Goal: Check status: Check status

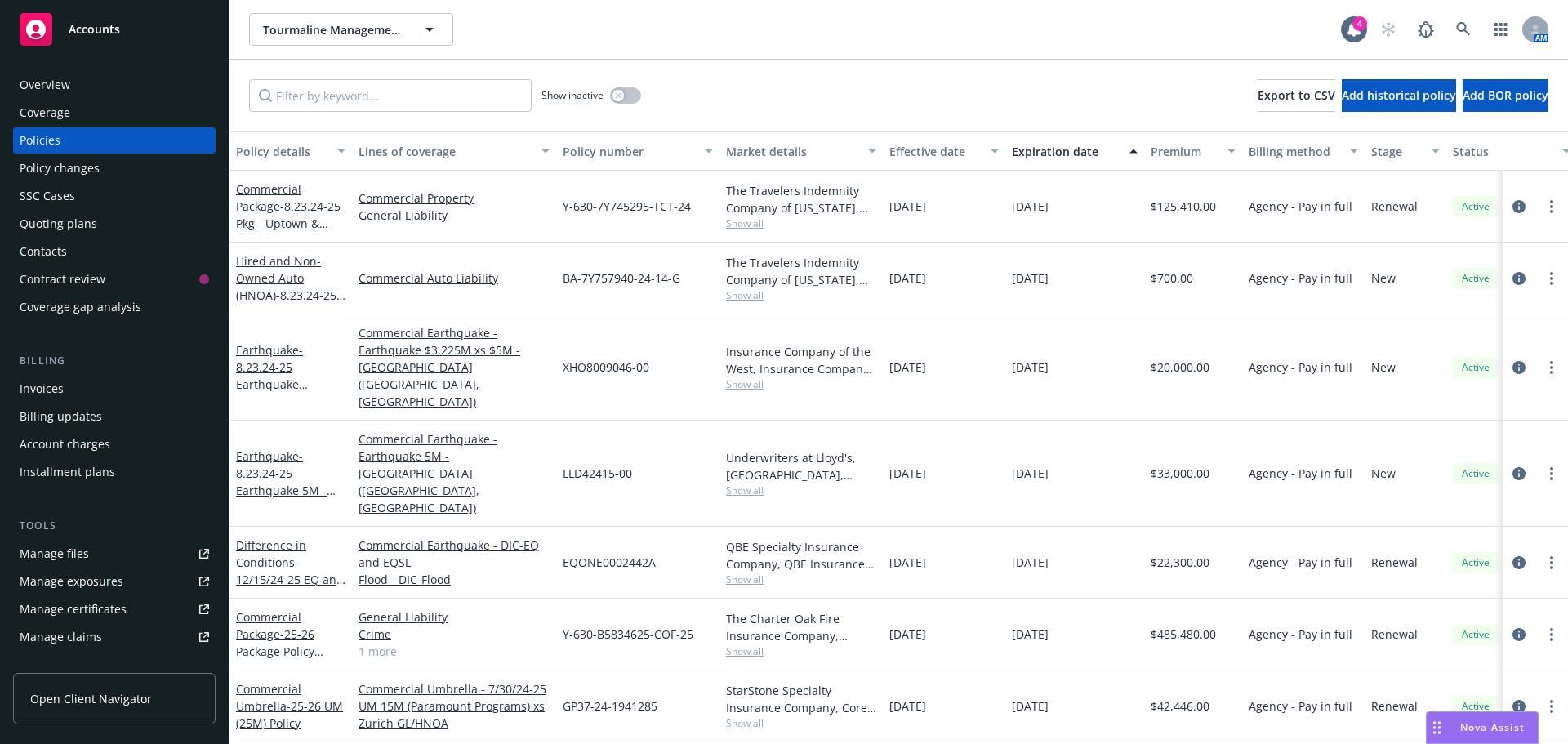
click at [70, 222] on div "Quoting plans" at bounding box center [58, 223] width 78 height 27
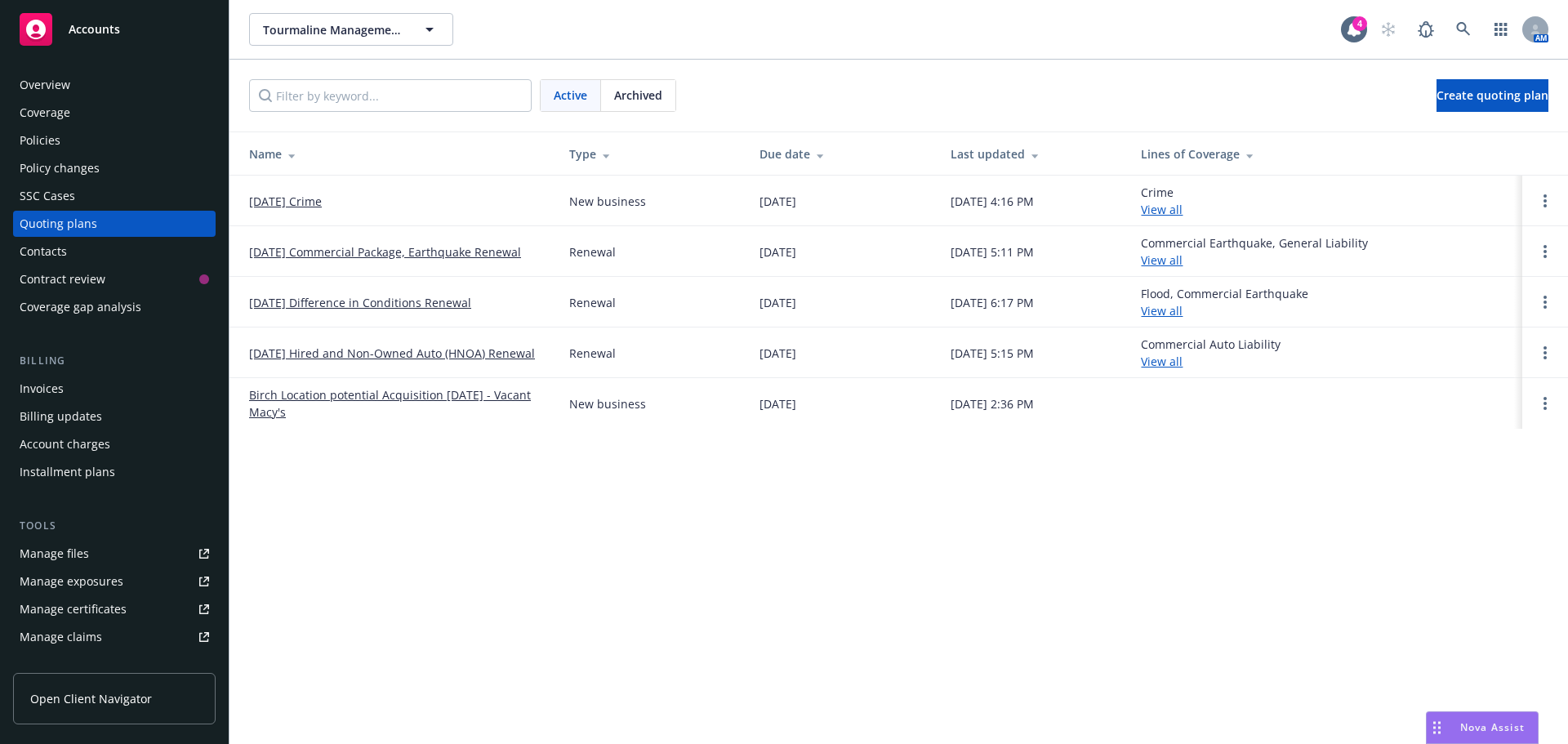
click at [289, 250] on link "[DATE] Commercial Package, Earthquake Renewal" at bounding box center [384, 252] width 272 height 17
